Goal: Transaction & Acquisition: Book appointment/travel/reservation

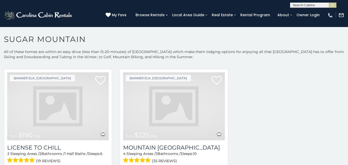
scroll to position [1259, 0]
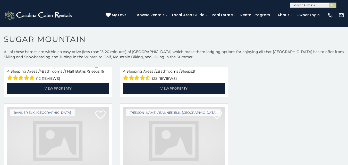
click at [30, 107] on img at bounding box center [57, 141] width 101 height 68
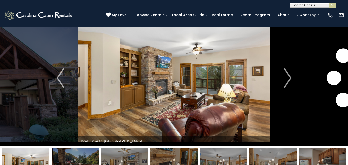
scroll to position [19, 0]
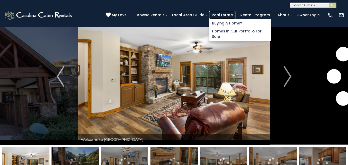
click at [235, 14] on link "Real Estate" at bounding box center [222, 15] width 26 height 8
